Goal: Navigation & Orientation: Understand site structure

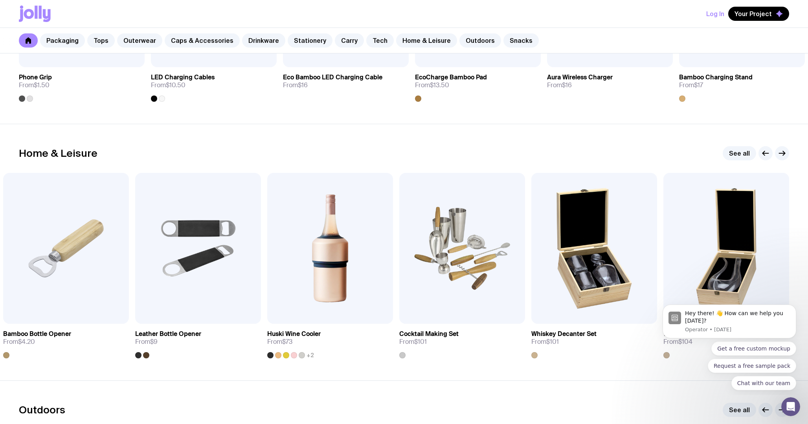
scroll to position [2076, 0]
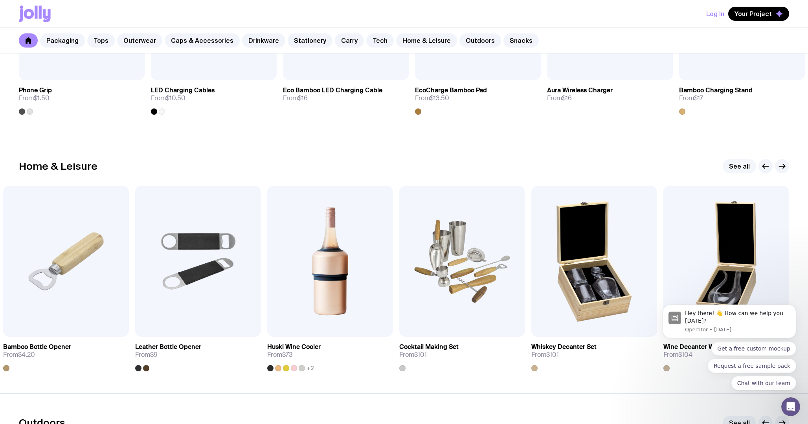
click at [736, 165] on link "See all" at bounding box center [739, 166] width 33 height 14
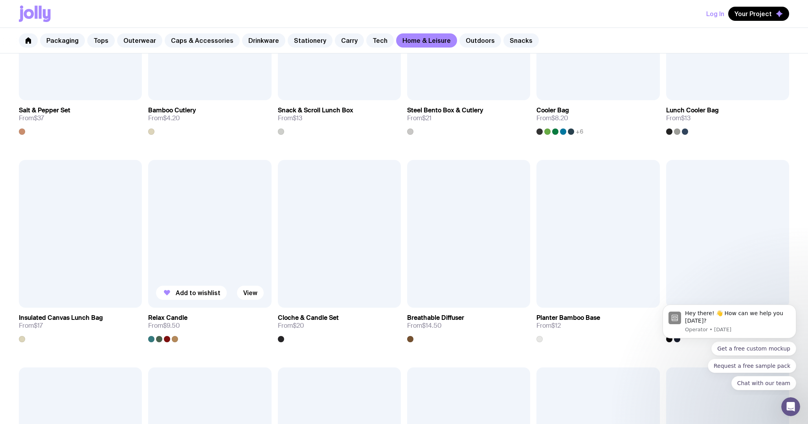
scroll to position [666, 0]
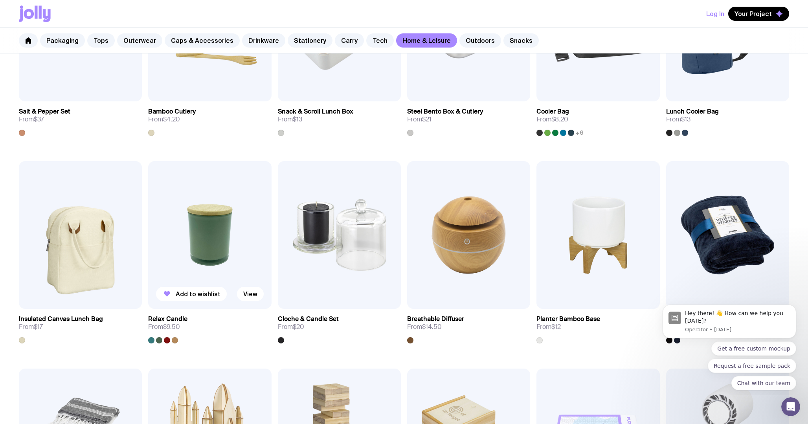
click at [214, 254] on img at bounding box center [209, 235] width 123 height 148
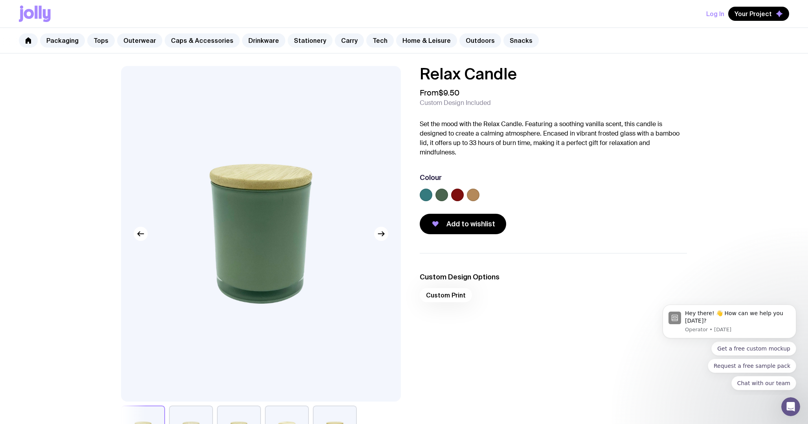
click at [305, 38] on link "Stationery" at bounding box center [310, 40] width 45 height 14
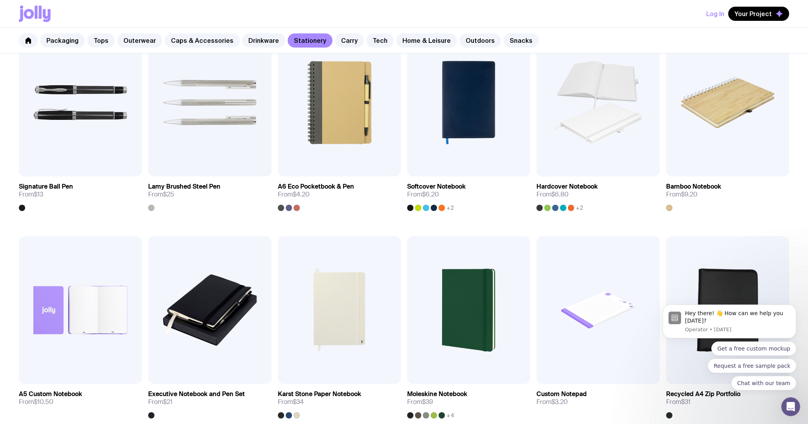
scroll to position [596, 0]
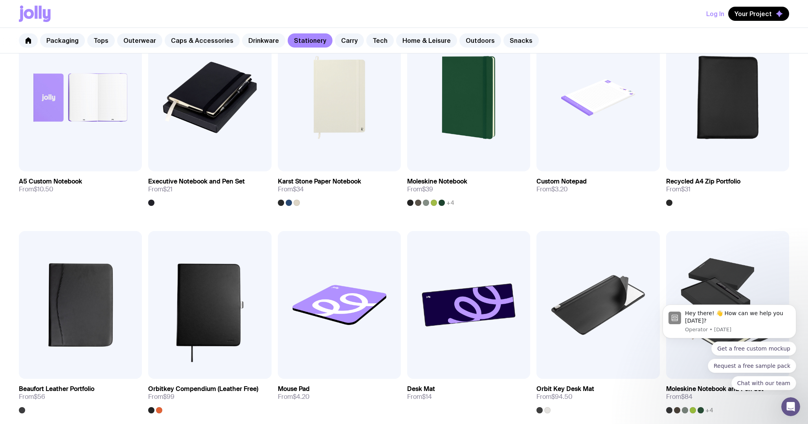
click at [249, 40] on link "Drinkware" at bounding box center [263, 40] width 43 height 14
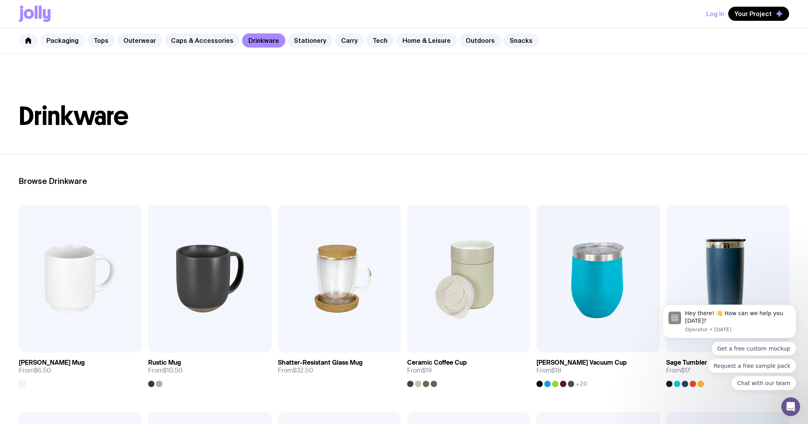
click at [60, 38] on link "Packaging" at bounding box center [62, 40] width 45 height 14
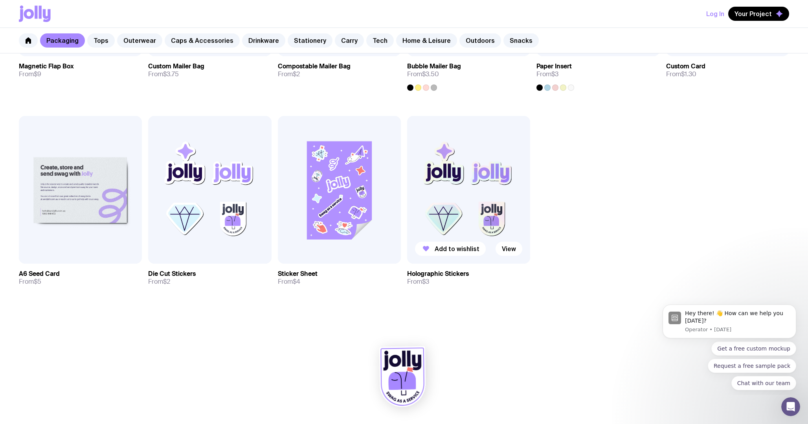
scroll to position [499, 0]
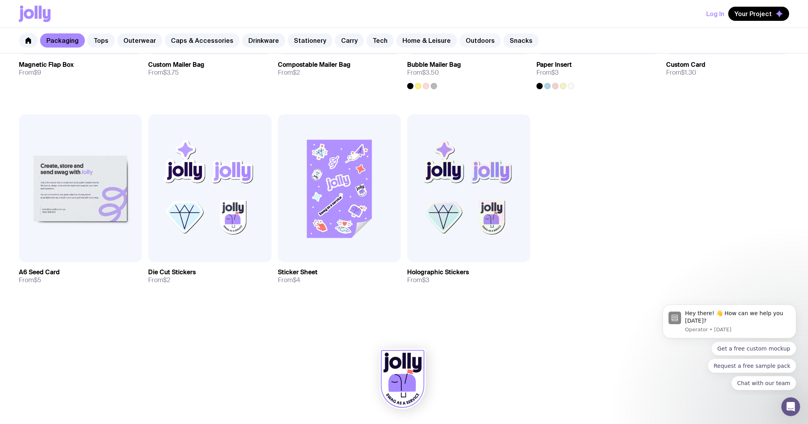
click at [477, 43] on link "Outdoors" at bounding box center [480, 40] width 42 height 14
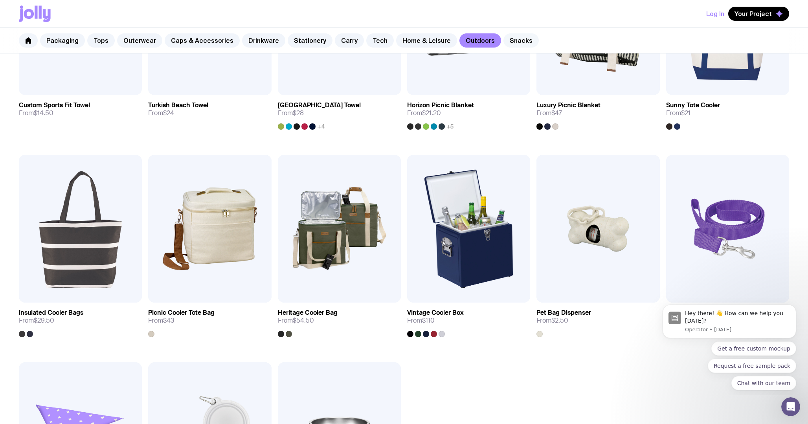
scroll to position [464, 0]
click at [503, 39] on link "Snacks" at bounding box center [520, 40] width 35 height 14
